Goal: Task Accomplishment & Management: Manage account settings

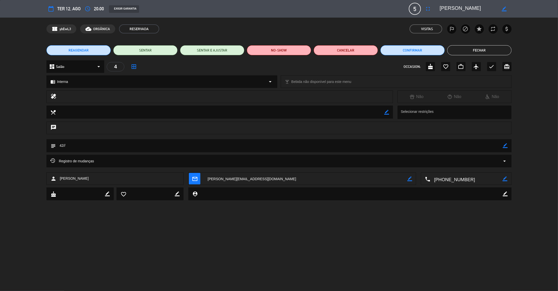
click at [492, 50] on button "Fechar" at bounding box center [479, 50] width 64 height 10
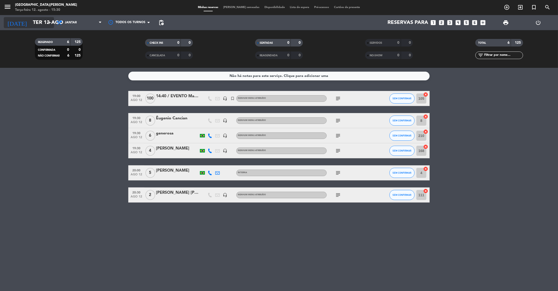
click at [43, 20] on input "Ter 12 ago" at bounding box center [62, 22] width 65 height 11
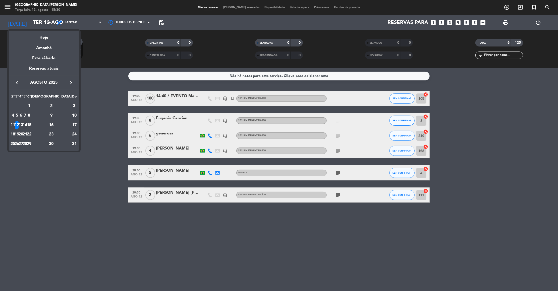
click at [27, 124] on div "14" at bounding box center [25, 125] width 4 height 9
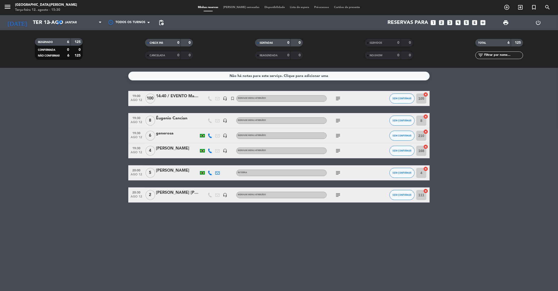
type input "Qui 14 ago"
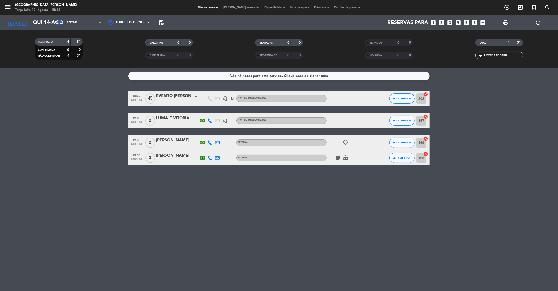
click at [499, 57] on input "text" at bounding box center [503, 55] width 39 height 6
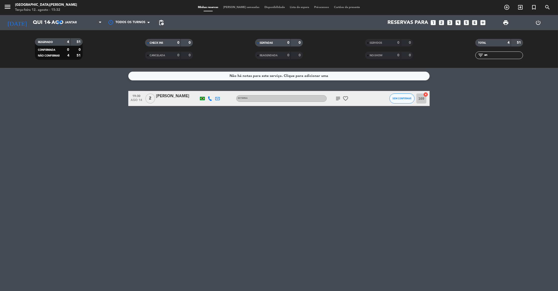
type input "a"
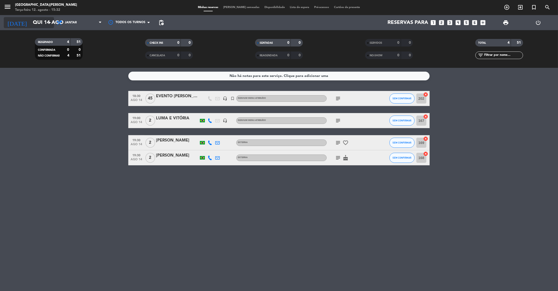
click at [48, 26] on input "Qui 14 ago" at bounding box center [62, 22] width 65 height 11
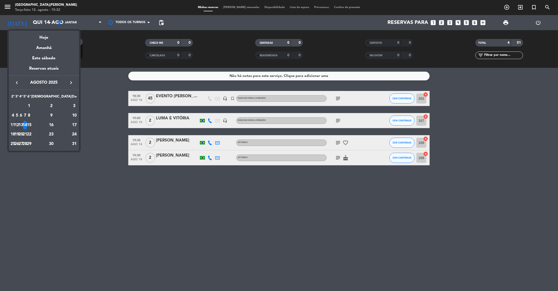
click at [23, 124] on div "13" at bounding box center [21, 125] width 4 height 9
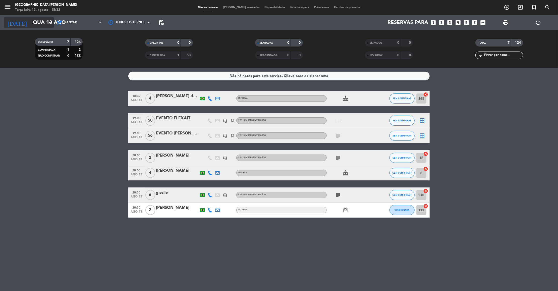
click at [35, 25] on input "Qua 13 ago" at bounding box center [62, 22] width 65 height 11
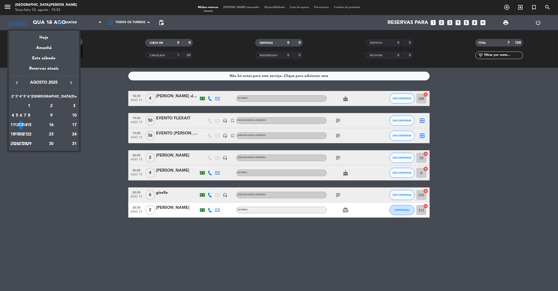
click at [19, 124] on div "12" at bounding box center [17, 125] width 4 height 9
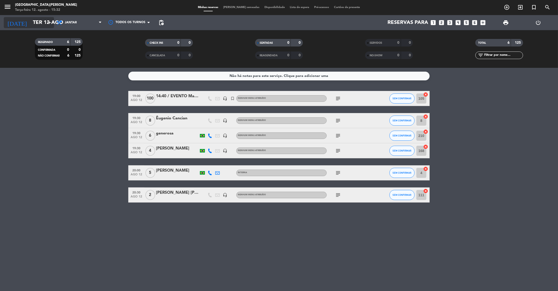
click at [48, 25] on icon "arrow_drop_down" at bounding box center [50, 23] width 6 height 6
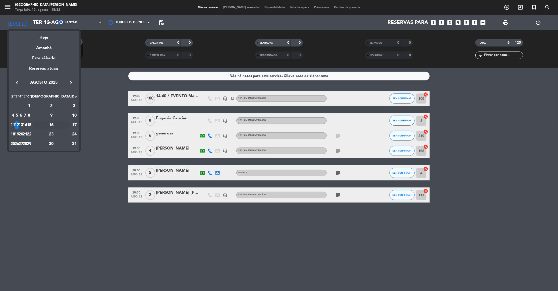
click at [60, 124] on div "16" at bounding box center [51, 125] width 36 height 9
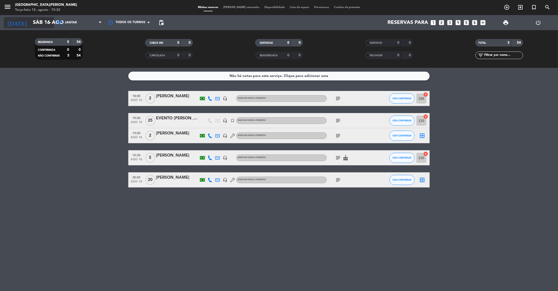
click at [43, 25] on input "Sáb 16 ago" at bounding box center [62, 22] width 65 height 11
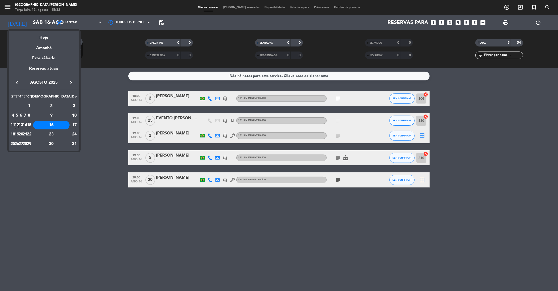
click at [31, 124] on div "15" at bounding box center [29, 125] width 4 height 9
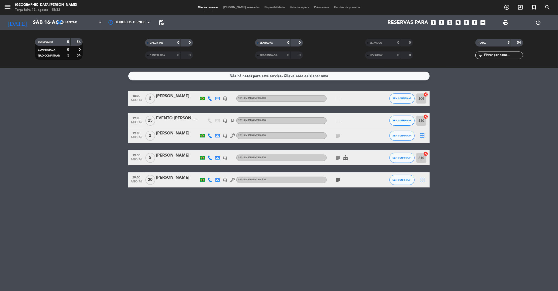
type input "Sex 15 ago"
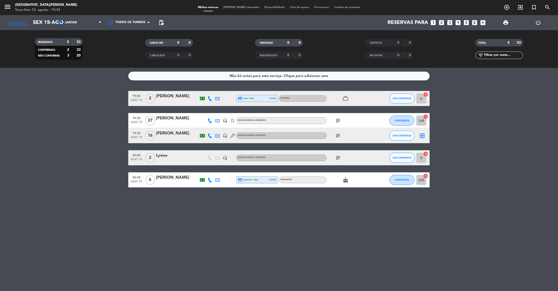
click at [498, 55] on input "text" at bounding box center [503, 55] width 39 height 6
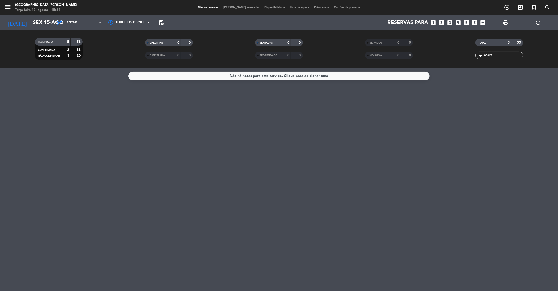
click at [464, 123] on div "Não há notas para este serviço. Clique para adicionar uma" at bounding box center [279, 179] width 558 height 223
drag, startPoint x: 505, startPoint y: 71, endPoint x: 504, endPoint y: 57, distance: 13.1
click at [504, 57] on ng-component "menu [GEOGRAPHIC_DATA][PERSON_NAME]-feira 12. agosto - 15:34 Minhas reservas Me…" at bounding box center [279, 145] width 558 height 291
click at [504, 57] on input "andre" at bounding box center [503, 55] width 39 height 6
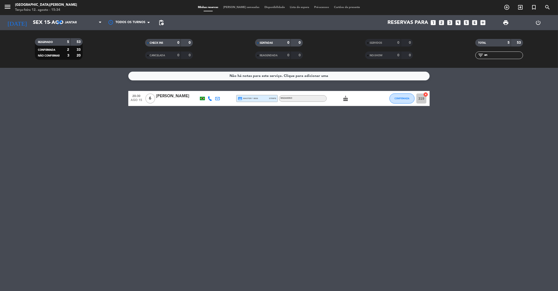
type input "a"
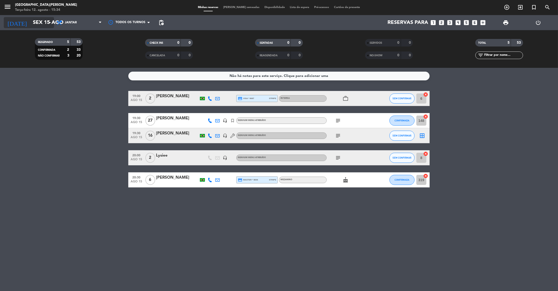
click at [50, 25] on icon "arrow_drop_down" at bounding box center [50, 23] width 6 height 6
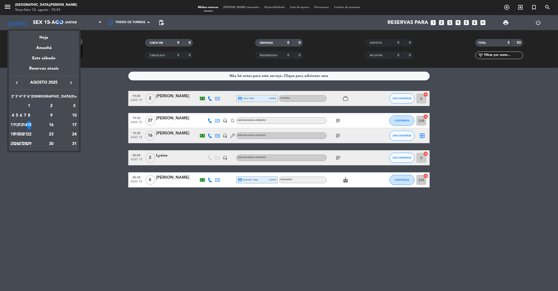
click at [27, 125] on div "14" at bounding box center [25, 125] width 4 height 9
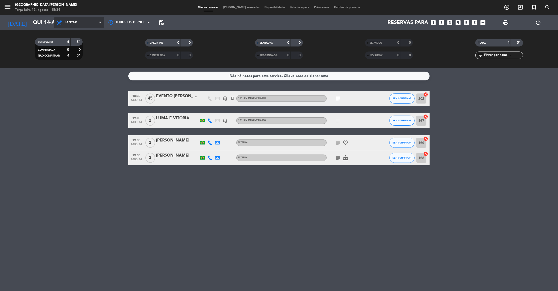
click at [78, 25] on span "Jantar" at bounding box center [79, 22] width 50 height 11
click at [44, 26] on input "Qui 14 ago" at bounding box center [62, 22] width 65 height 11
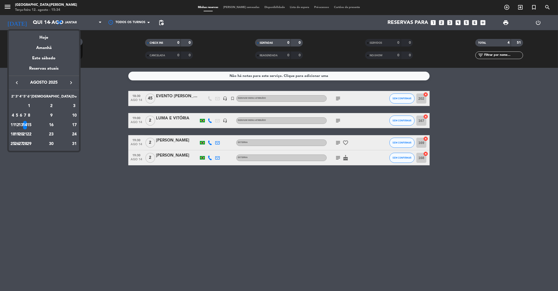
click at [23, 123] on div "13" at bounding box center [21, 125] width 4 height 9
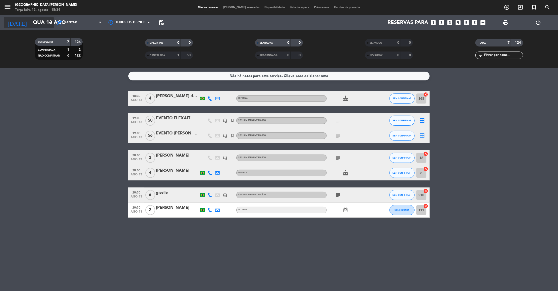
click at [43, 19] on input "Qua 13 ago" at bounding box center [62, 22] width 65 height 11
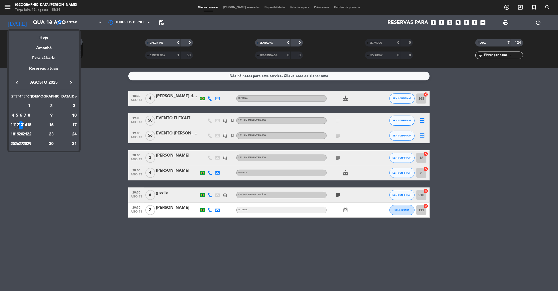
click at [72, 83] on icon "keyboard_arrow_right" at bounding box center [71, 83] width 6 height 6
click at [72, 125] on div "14" at bounding box center [74, 125] width 5 height 9
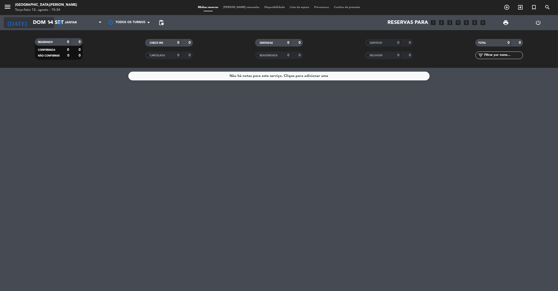
click at [44, 22] on input "Dom 14 set" at bounding box center [62, 22] width 65 height 11
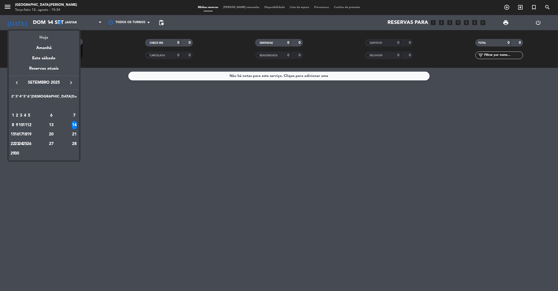
click at [44, 37] on div "Hoje" at bounding box center [44, 36] width 70 height 10
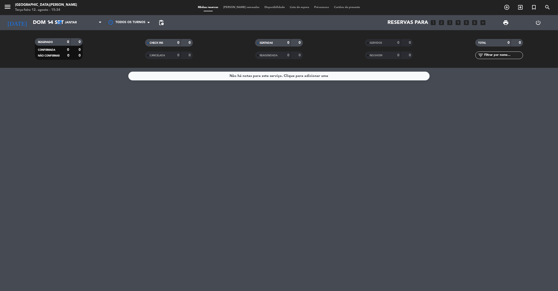
type input "Ter 12 ago"
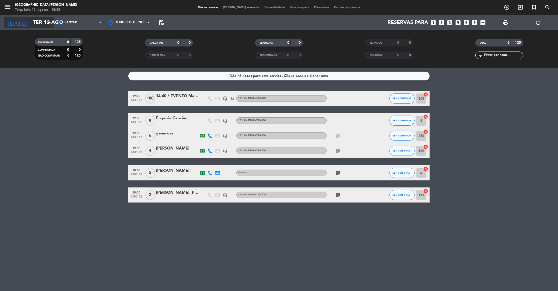
click at [48, 24] on icon "arrow_drop_down" at bounding box center [50, 23] width 6 height 6
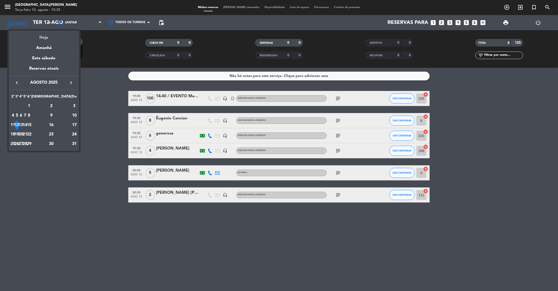
click at [44, 38] on div "Hoje" at bounding box center [44, 36] width 70 height 10
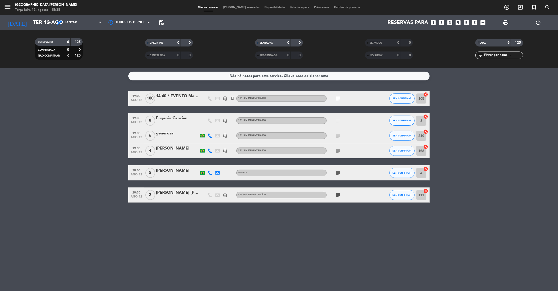
click at [456, 21] on icon "looks_4" at bounding box center [458, 22] width 7 height 7
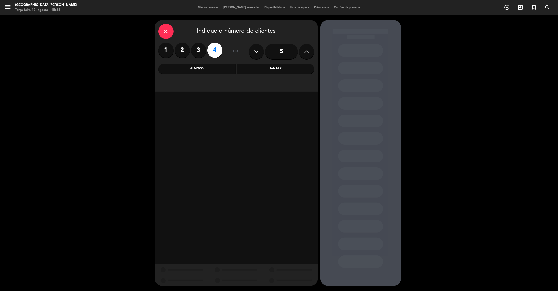
click at [285, 70] on div "Jantar" at bounding box center [275, 69] width 77 height 10
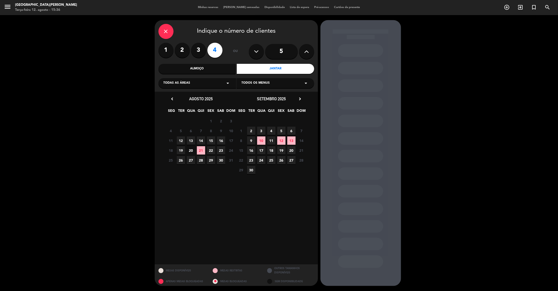
click at [202, 138] on span "14" at bounding box center [201, 140] width 8 height 8
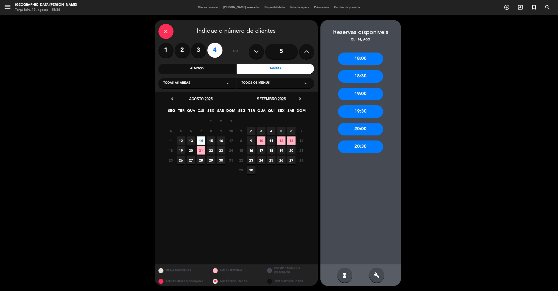
click at [164, 33] on icon "close" at bounding box center [166, 31] width 6 height 6
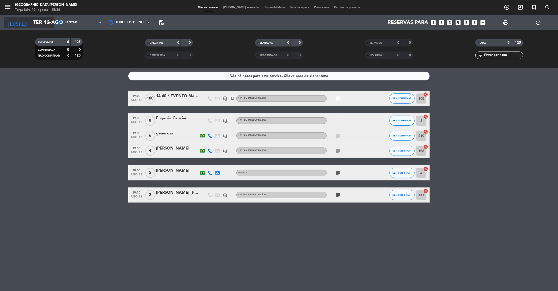
click at [43, 25] on input "Ter 12 ago" at bounding box center [62, 22] width 65 height 11
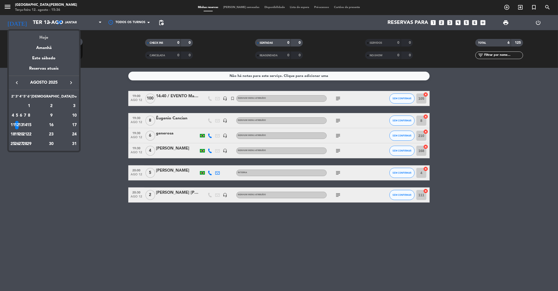
click at [41, 38] on div "Hoje" at bounding box center [44, 36] width 70 height 10
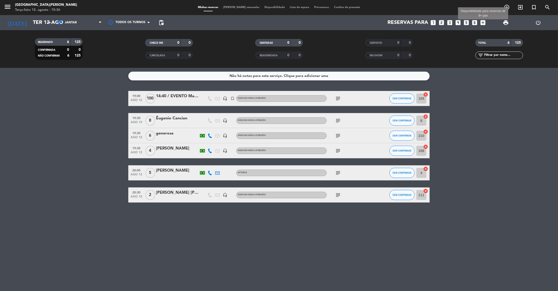
click at [484, 22] on icon "add_box" at bounding box center [483, 22] width 7 height 7
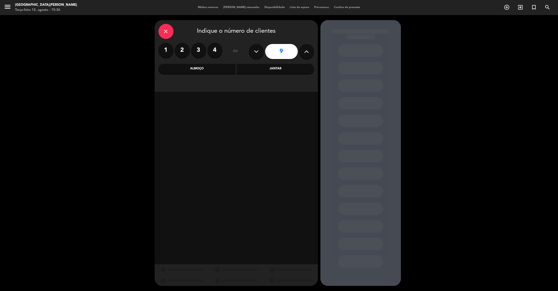
click at [309, 55] on button at bounding box center [306, 51] width 15 height 15
click at [289, 68] on div "Jantar" at bounding box center [275, 69] width 77 height 10
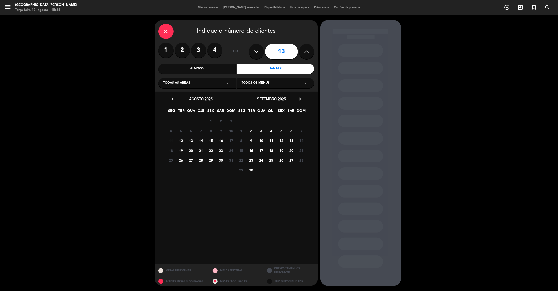
click at [183, 139] on span "12" at bounding box center [181, 140] width 8 height 8
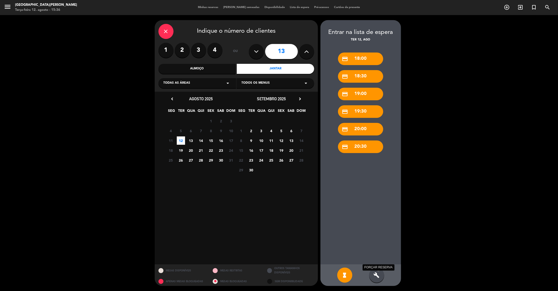
click at [374, 277] on icon "build" at bounding box center [377, 275] width 6 height 6
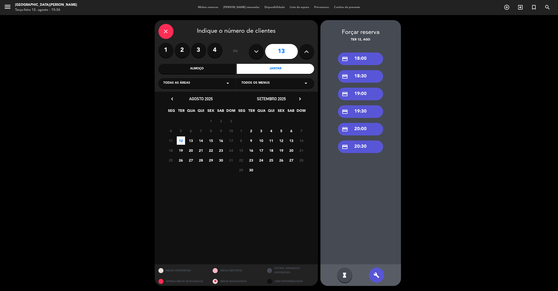
click at [363, 147] on div "credit_card 20:30" at bounding box center [360, 146] width 45 height 13
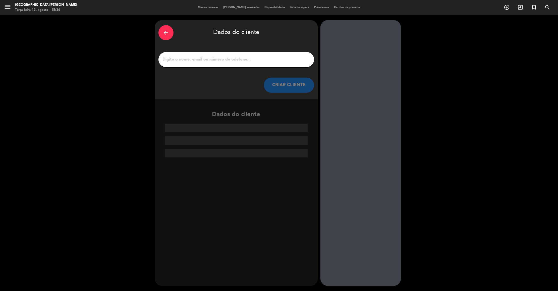
click at [168, 33] on icon "arrow_back" at bounding box center [166, 33] width 6 height 6
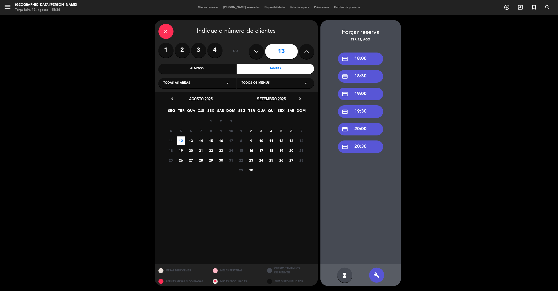
click at [304, 51] on icon at bounding box center [306, 52] width 5 height 8
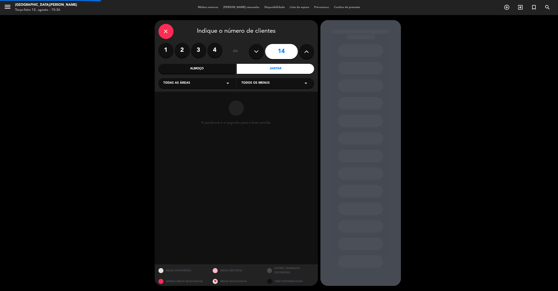
click at [304, 51] on icon at bounding box center [306, 52] width 5 height 8
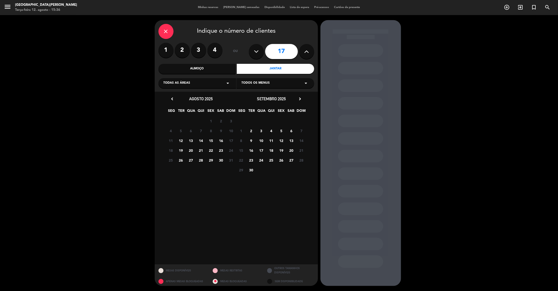
click at [258, 49] on icon at bounding box center [256, 52] width 5 height 8
type input "16"
click at [181, 138] on span "12" at bounding box center [181, 140] width 8 height 8
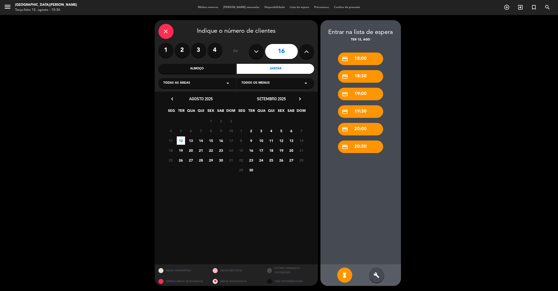
click at [372, 274] on div "build" at bounding box center [376, 274] width 15 height 15
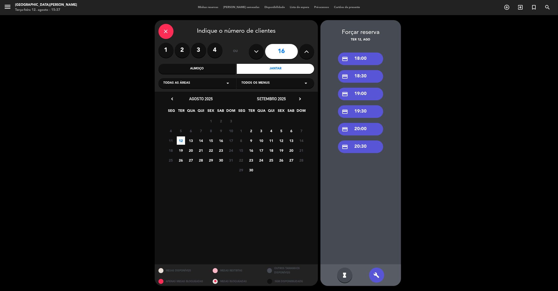
click at [370, 146] on div "credit_card 20:30" at bounding box center [360, 146] width 45 height 13
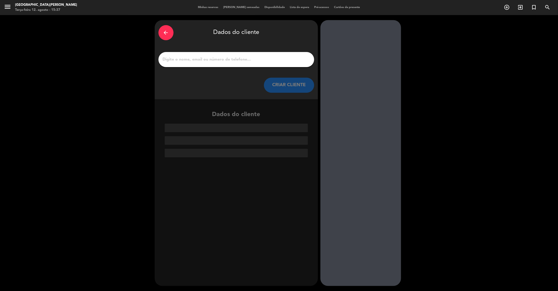
click at [224, 57] on input "1" at bounding box center [236, 59] width 148 height 7
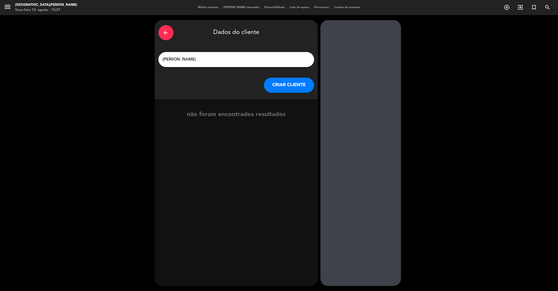
type input "[PERSON_NAME]"
click at [297, 87] on button "CRIAR CLIENTE" at bounding box center [289, 85] width 50 height 15
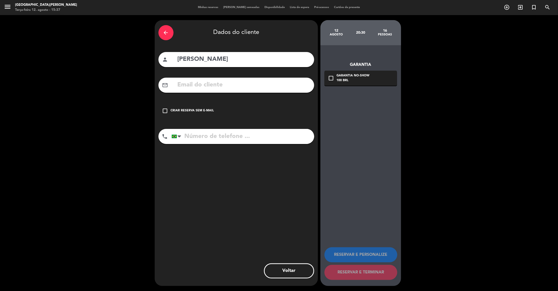
click at [166, 112] on icon "check_box_outline_blank" at bounding box center [165, 111] width 6 height 6
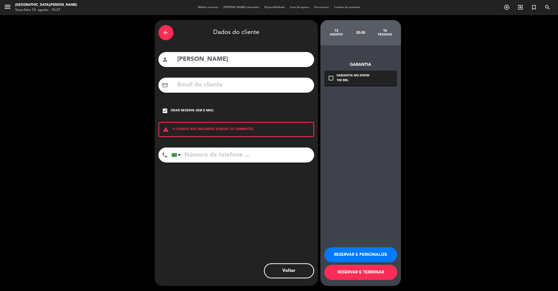
click at [357, 251] on button "RESERVAR E PERSONALIZE" at bounding box center [360, 254] width 73 height 15
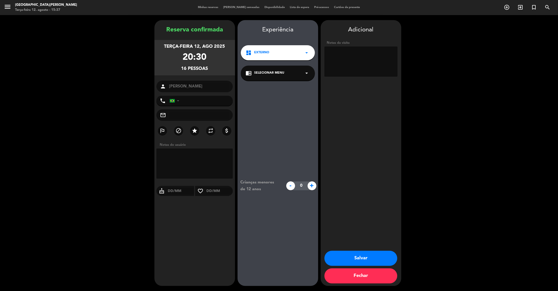
click at [355, 55] on textarea at bounding box center [360, 61] width 73 height 30
type textarea "interno"
click at [366, 261] on button "Salvar" at bounding box center [360, 258] width 73 height 15
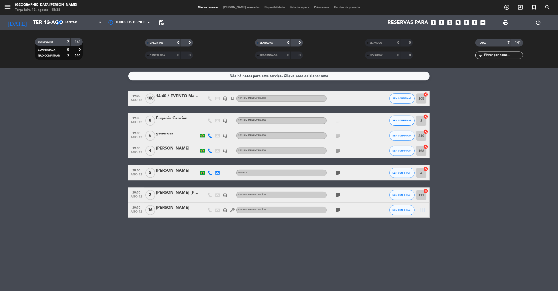
click at [456, 21] on icon "looks_4" at bounding box center [458, 22] width 7 height 7
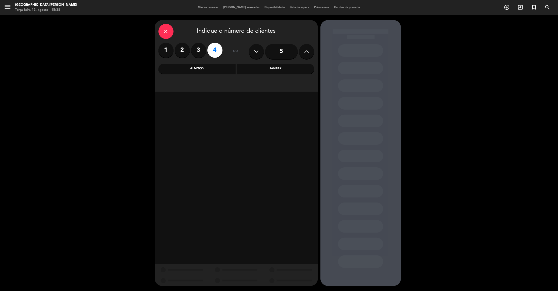
click at [288, 70] on div "Jantar" at bounding box center [275, 69] width 77 height 10
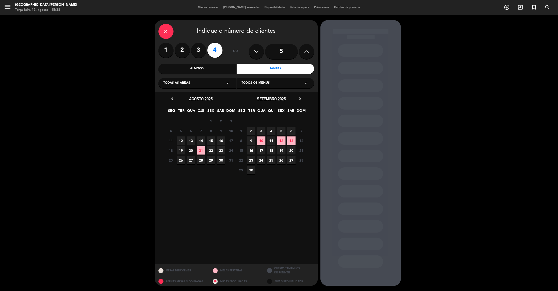
click at [177, 138] on span "12" at bounding box center [181, 140] width 8 height 8
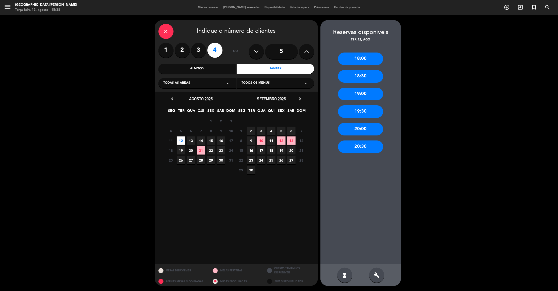
click at [368, 110] on div "19:30" at bounding box center [360, 111] width 45 height 13
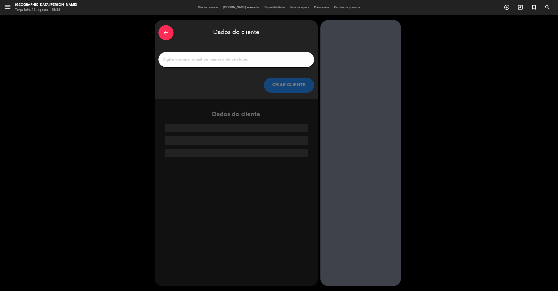
click at [211, 59] on input "1" at bounding box center [236, 59] width 148 height 7
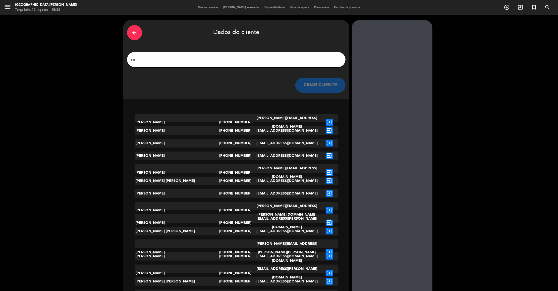
type input "r"
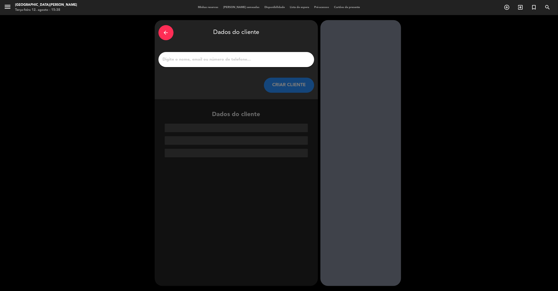
click at [162, 33] on div "arrow_back" at bounding box center [165, 32] width 15 height 15
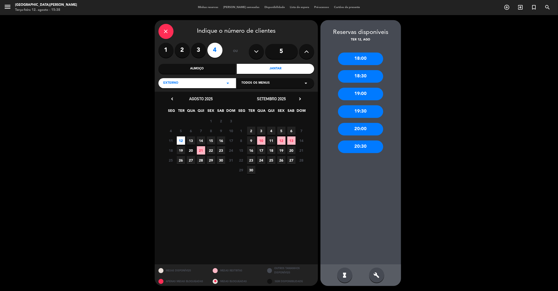
click at [365, 113] on div "19:30" at bounding box center [360, 111] width 45 height 13
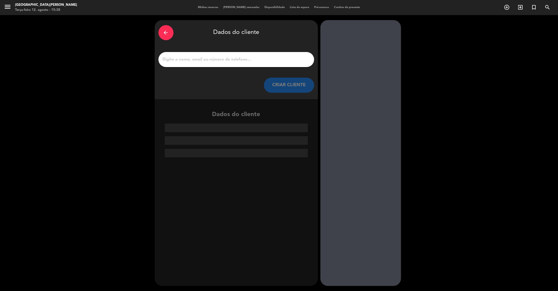
click at [226, 63] on input "1" at bounding box center [236, 59] width 148 height 7
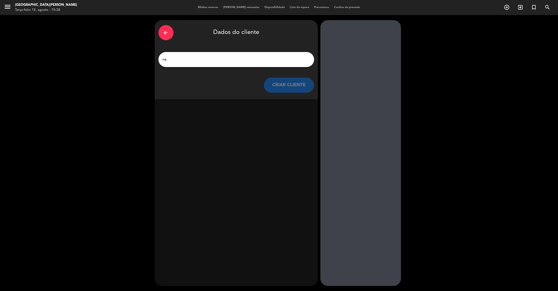
type input "r"
click at [204, 57] on input "r" at bounding box center [236, 59] width 148 height 7
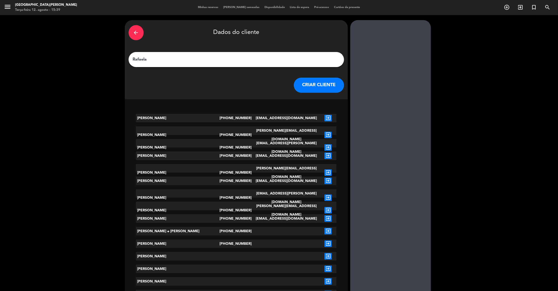
type input "Rafaela"
click at [280, 85] on div "CRIAR CLIENTE" at bounding box center [236, 85] width 215 height 15
click at [321, 85] on button "CRIAR CLIENTE" at bounding box center [319, 85] width 50 height 15
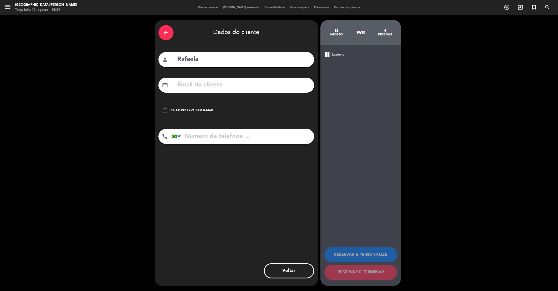
click at [163, 110] on icon "check_box_outline_blank" at bounding box center [165, 111] width 6 height 6
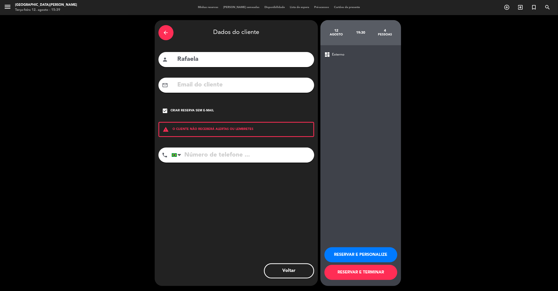
click at [357, 255] on button "RESERVAR E PERSONALIZE" at bounding box center [360, 254] width 73 height 15
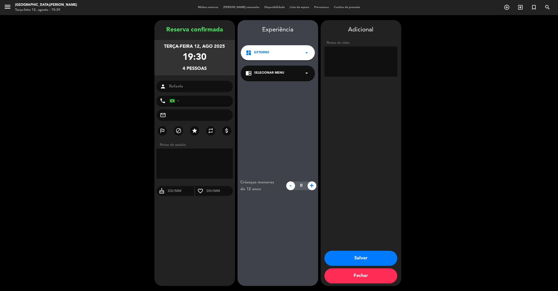
click at [358, 61] on textarea at bounding box center [360, 61] width 73 height 30
type textarea "interno"
click at [370, 257] on button "Salvar" at bounding box center [360, 258] width 73 height 15
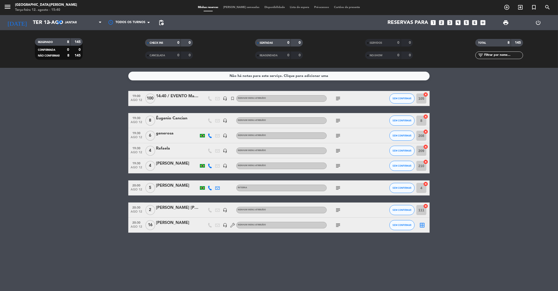
click at [500, 190] on bookings-row "19:00 ago 12 100 14:40 / EVENTO Maxxifarma -Poyara headset_mic turned_in_not Ne…" at bounding box center [279, 162] width 558 height 142
click at [338, 224] on icon "subject" at bounding box center [338, 225] width 6 height 6
click at [80, 196] on bookings-row "19:00 ago 12 100 14:40 / EVENTO Maxxifarma -Poyara headset_mic turned_in_not Ne…" at bounding box center [279, 162] width 558 height 142
click at [337, 226] on icon "subject" at bounding box center [338, 225] width 6 height 6
click at [33, 21] on input "Ter 12 ago" at bounding box center [62, 22] width 65 height 11
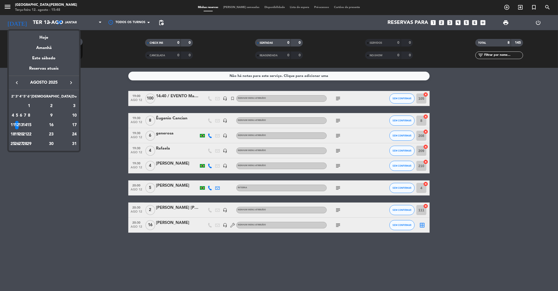
click at [23, 124] on div "13" at bounding box center [21, 125] width 4 height 9
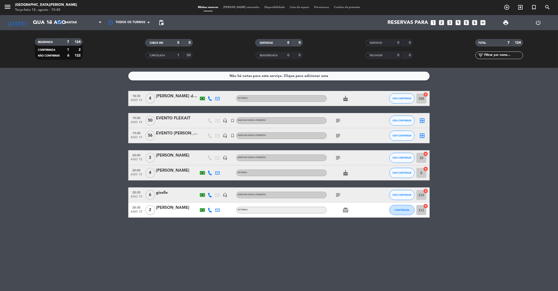
click at [338, 119] on icon "subject" at bounding box center [338, 121] width 6 height 6
click at [95, 155] on bookings-row "18:30 ago 13 4 [PERSON_NAME] dos [PERSON_NAME] Externa cake SEM CONFIRMAR 168 c…" at bounding box center [279, 154] width 558 height 127
click at [339, 135] on icon "subject" at bounding box center [338, 136] width 6 height 6
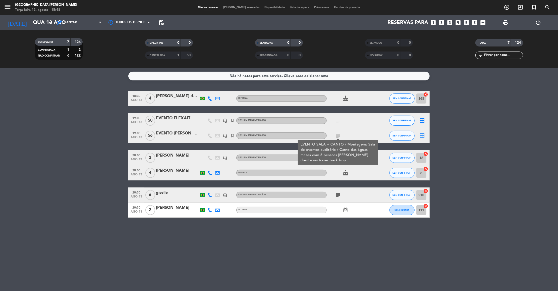
click at [81, 175] on bookings-row "18:30 ago 13 4 [PERSON_NAME] dos [PERSON_NAME] Externa cake SEM CONFIRMAR 168 c…" at bounding box center [279, 154] width 558 height 127
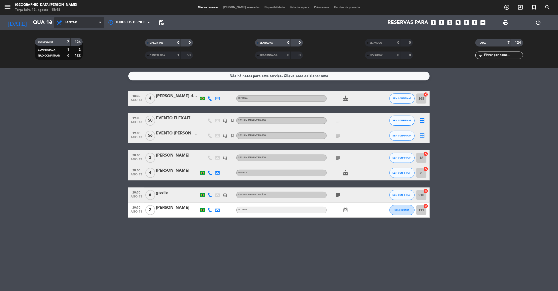
click at [69, 21] on span "Jantar" at bounding box center [71, 23] width 12 height 4
click at [70, 44] on div "menu [GEOGRAPHIC_DATA][PERSON_NAME]-feira 12. agosto - 15:48 Minhas reservas Me…" at bounding box center [279, 34] width 558 height 68
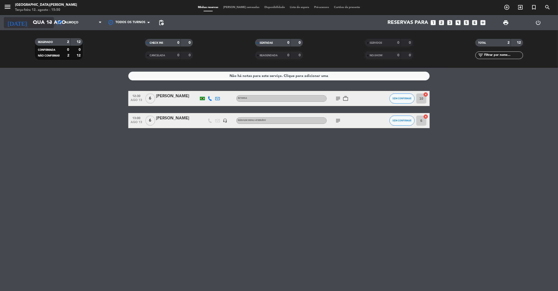
click at [31, 22] on input "Qua 13 ago" at bounding box center [62, 22] width 65 height 11
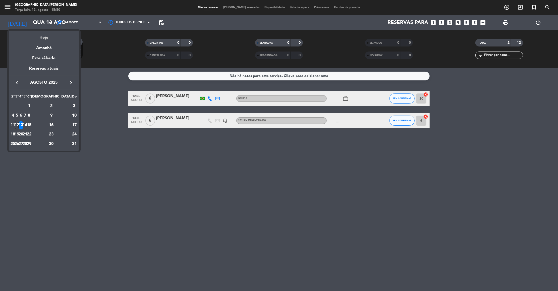
click at [44, 39] on div "Hoje" at bounding box center [44, 36] width 70 height 10
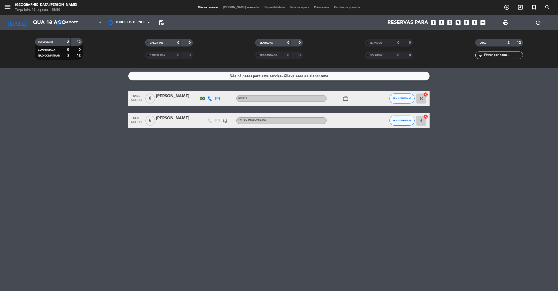
type input "Ter 12 ago"
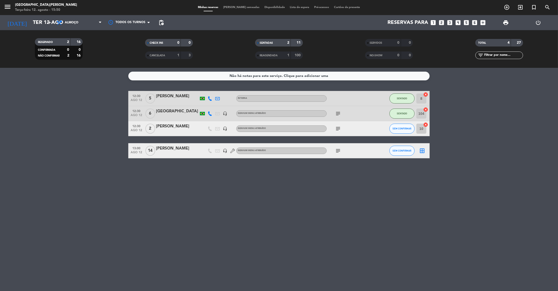
click at [71, 23] on span "Almoço" at bounding box center [72, 23] width 14 height 4
click at [70, 54] on div "menu [GEOGRAPHIC_DATA][PERSON_NAME]-feira 12. agosto - 15:50 Minhas reservas Me…" at bounding box center [279, 34] width 558 height 68
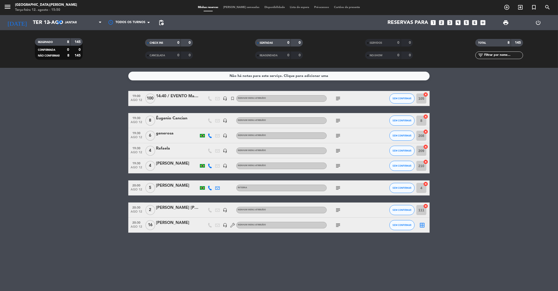
click at [78, 180] on bookings-row "19:00 ago 12 100 14:40 / EVENTO Maxxifarma -Poyara headset_mic turned_in_not Ne…" at bounding box center [279, 162] width 558 height 142
click at [180, 223] on div "[PERSON_NAME]" at bounding box center [177, 222] width 43 height 7
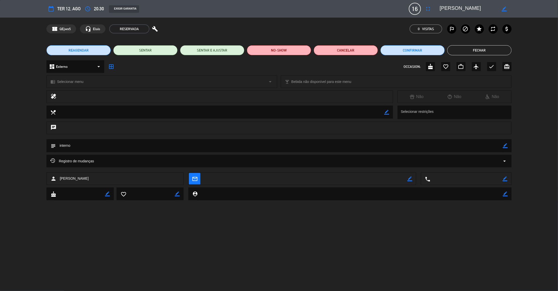
click at [506, 147] on icon "border_color" at bounding box center [505, 145] width 5 height 5
click at [497, 146] on textarea at bounding box center [279, 145] width 447 height 13
type textarea "interno 14"
click at [506, 145] on icon at bounding box center [505, 145] width 5 height 5
click at [495, 49] on button "Fechar" at bounding box center [479, 50] width 64 height 10
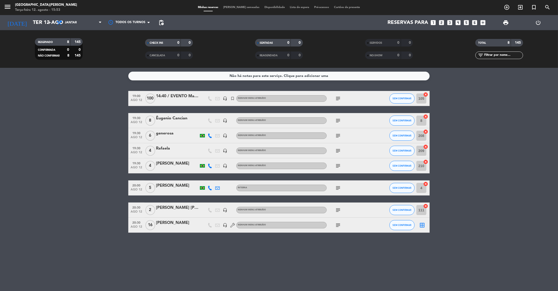
click at [339, 225] on icon "subject" at bounding box center [338, 225] width 6 height 6
click at [68, 240] on div "Não há notas para este serviço. Clique para adicionar uma 19:00 ago 12 100 14:4…" at bounding box center [279, 179] width 558 height 223
click at [171, 221] on div "[PERSON_NAME]" at bounding box center [177, 222] width 43 height 7
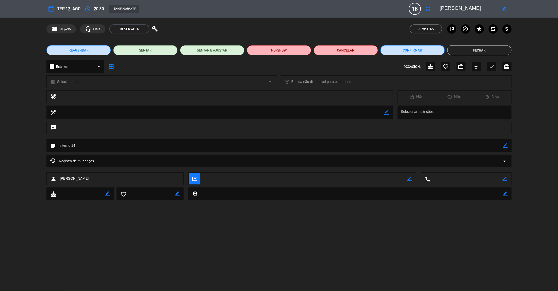
click at [426, 47] on button "Confirmar" at bounding box center [412, 50] width 64 height 10
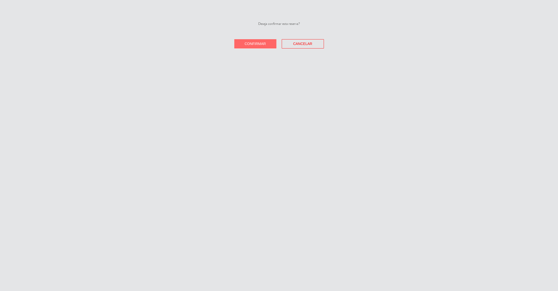
click at [249, 41] on button "Confirmar" at bounding box center [255, 43] width 42 height 9
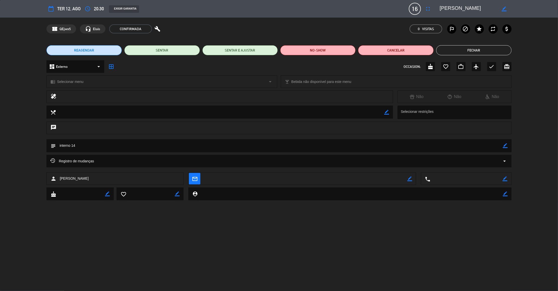
click at [496, 48] on button "Fechar" at bounding box center [473, 50] width 75 height 10
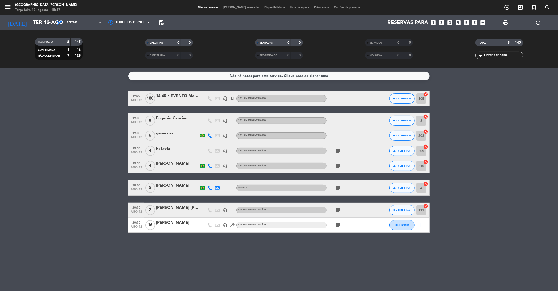
click at [50, 222] on bookings-row "19:00 ago 12 100 14:40 / EVENTO Maxxifarma -Poyara headset_mic turned_in_not Ne…" at bounding box center [279, 162] width 558 height 142
click at [44, 24] on input "Ter 12 ago" at bounding box center [62, 22] width 65 height 11
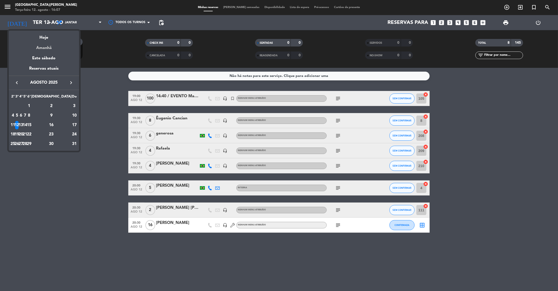
click at [36, 44] on div "Amanhã" at bounding box center [44, 46] width 70 height 10
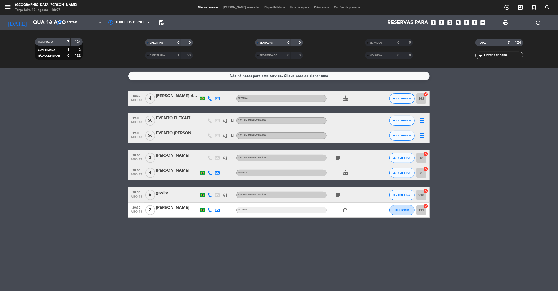
click at [337, 116] on div "subject" at bounding box center [349, 120] width 45 height 15
click at [338, 119] on icon "subject" at bounding box center [338, 121] width 6 height 6
click at [76, 144] on bookings-row "18:30 ago 13 4 [PERSON_NAME] dos [PERSON_NAME] Externa cake SEM CONFIRMAR 168 c…" at bounding box center [279, 154] width 558 height 127
click at [338, 134] on icon "subject" at bounding box center [338, 136] width 6 height 6
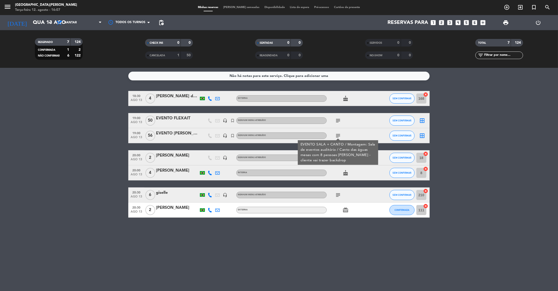
click at [95, 130] on bookings-row "18:30 ago 13 4 [PERSON_NAME] dos [PERSON_NAME] Externa cake SEM CONFIRMAR 168 c…" at bounding box center [279, 154] width 558 height 127
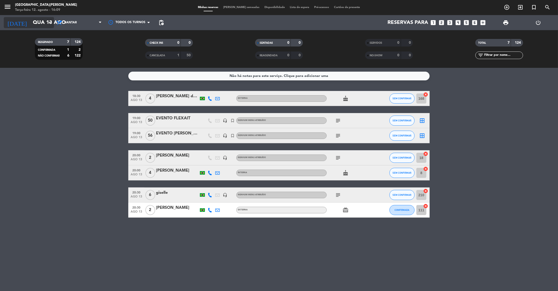
click at [52, 28] on input "Qua 13 ago" at bounding box center [62, 22] width 65 height 11
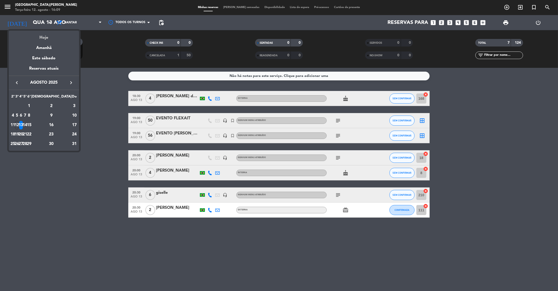
click at [44, 38] on div "Hoje" at bounding box center [44, 36] width 70 height 10
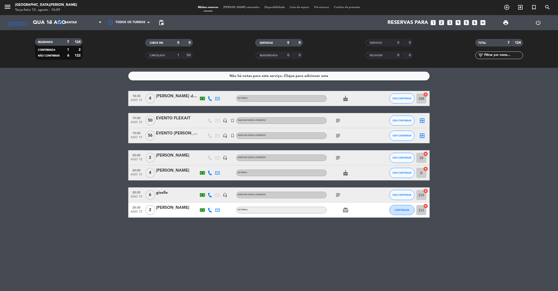
type input "Ter 12 ago"
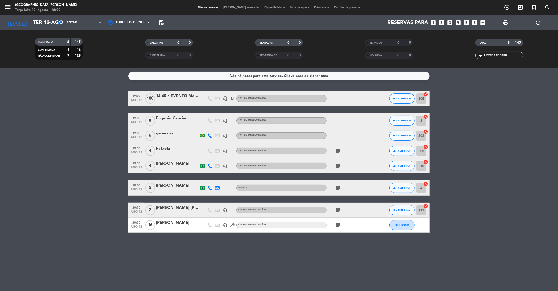
click at [85, 23] on span "Jantar" at bounding box center [79, 22] width 50 height 11
click at [106, 53] on filter-checkbox "RESERVADO 8 145 CONFIRMADA 1 16 NÃO CONFIRMAR 7 129" at bounding box center [59, 49] width 110 height 22
click at [336, 95] on icon "subject" at bounding box center [338, 98] width 6 height 6
click at [354, 89] on div "Não há notas para este serviço. Clique para adicionar uma 19:00 ago 12 100 14:4…" at bounding box center [279, 179] width 558 height 223
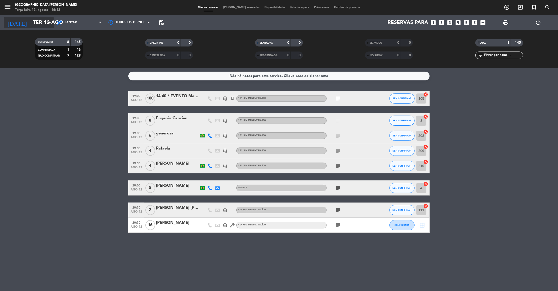
click at [36, 23] on input "Ter 12 ago" at bounding box center [62, 22] width 65 height 11
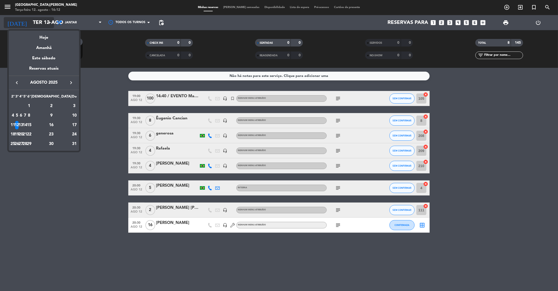
click at [36, 23] on div at bounding box center [279, 145] width 558 height 291
